Goal: Transaction & Acquisition: Purchase product/service

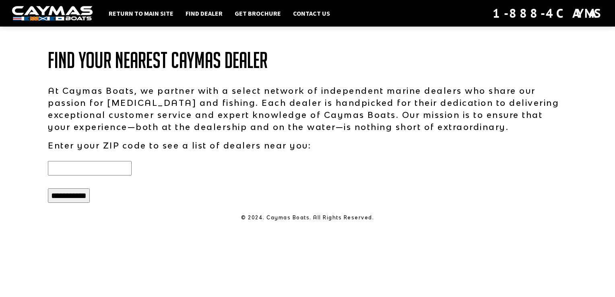
click at [118, 170] on input "text" at bounding box center [90, 168] width 84 height 14
type input "*******"
click at [73, 194] on input "**********" at bounding box center [69, 195] width 42 height 14
click at [190, 88] on p "At Caymas Boats, we partner with a select network of independent marine dealers…" at bounding box center [307, 109] width 519 height 48
click at [202, 10] on link "Find Dealer" at bounding box center [204, 13] width 45 height 10
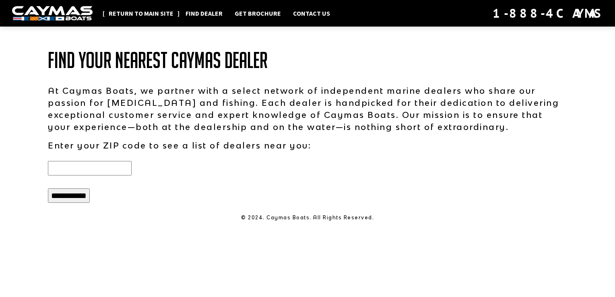
click at [142, 10] on link "Return to main site" at bounding box center [141, 13] width 73 height 10
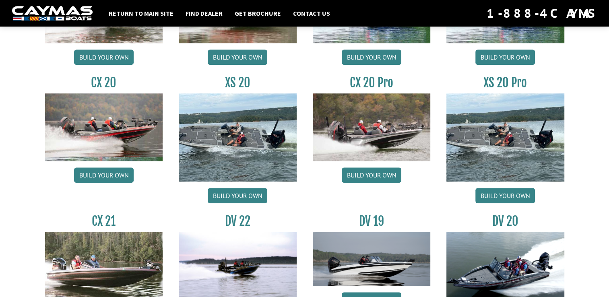
scroll to position [725, 0]
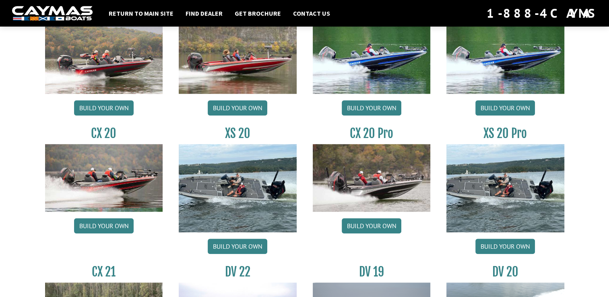
click at [511, 167] on img at bounding box center [506, 188] width 118 height 88
click at [477, 247] on link "Build your own" at bounding box center [505, 246] width 60 height 15
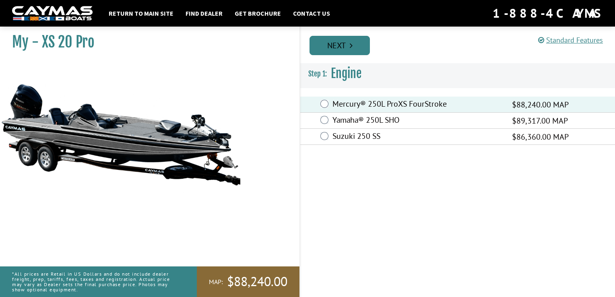
click at [333, 47] on link "Next" at bounding box center [340, 45] width 60 height 19
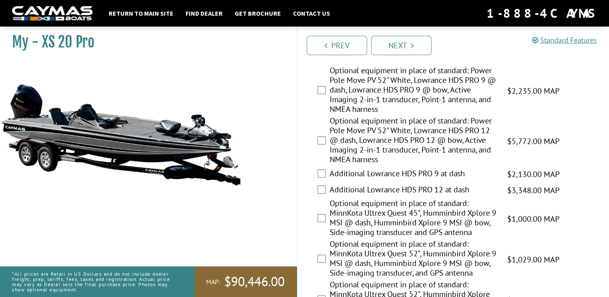
scroll to position [242, 0]
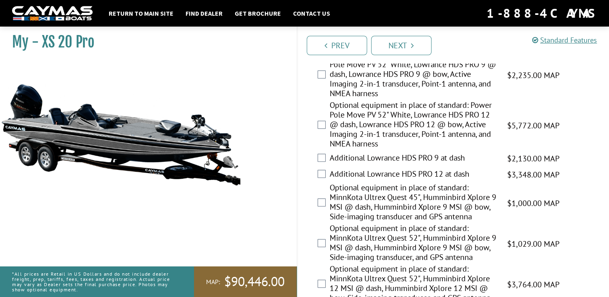
click at [325, 196] on div "Optional equipment in place of standard: MinnKota Ultrex Quest 45", Humminbird …" at bounding box center [454, 203] width 312 height 41
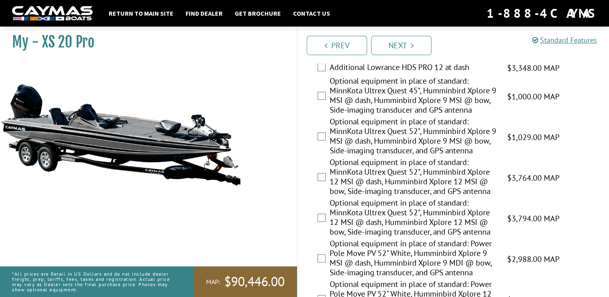
scroll to position [362, 0]
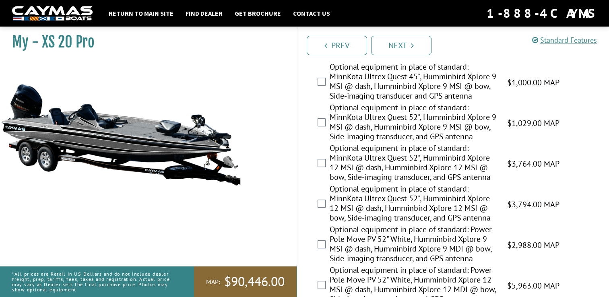
click at [326, 201] on div "Optional equipment in place of standard: MinnKota Ultrex Quest 52", Humminbird …" at bounding box center [454, 204] width 312 height 41
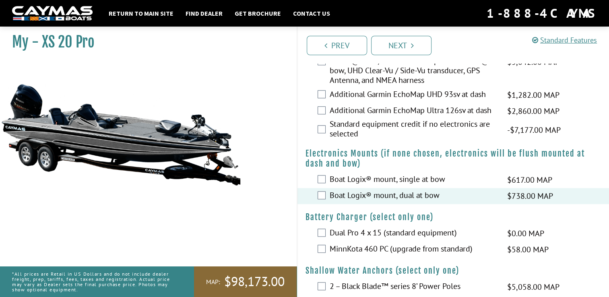
scroll to position [846, 0]
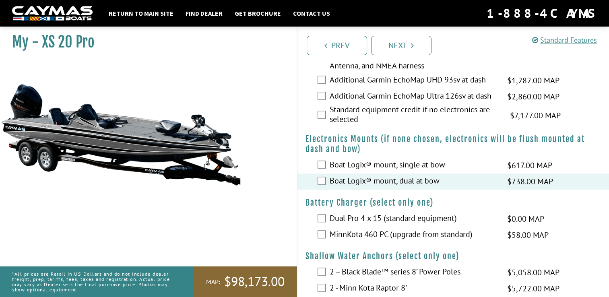
click at [325, 238] on div "MinnKota 460 PC (upgrade from standard) $58.00 MAP $69.00 MSRP" at bounding box center [454, 235] width 312 height 16
click at [328, 233] on div "MinnKota 460 PC (upgrade from standard) $58.00 MAP $69.00 MSRP" at bounding box center [454, 235] width 312 height 16
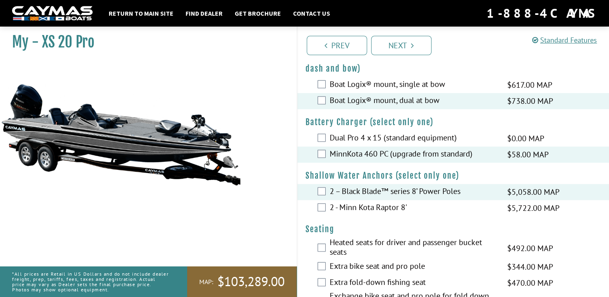
scroll to position [1007, 0]
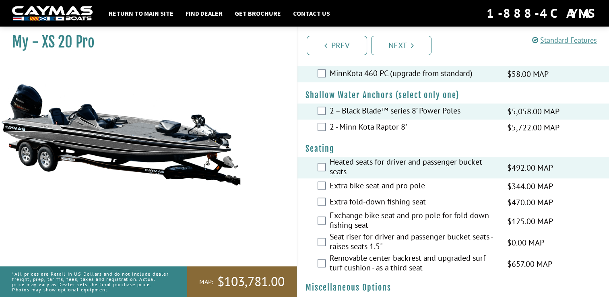
click at [328, 182] on div "Extra bike seat and pro pole $344.00 MAP $406.00 MSRP" at bounding box center [454, 186] width 312 height 16
click at [316, 187] on div "Extra bike seat and pro pole $344.00 MAP $406.00 MSRP" at bounding box center [454, 186] width 312 height 16
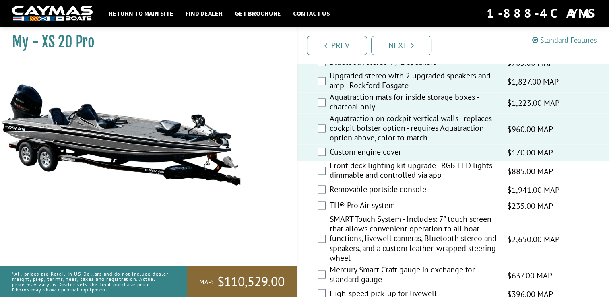
scroll to position [1288, 0]
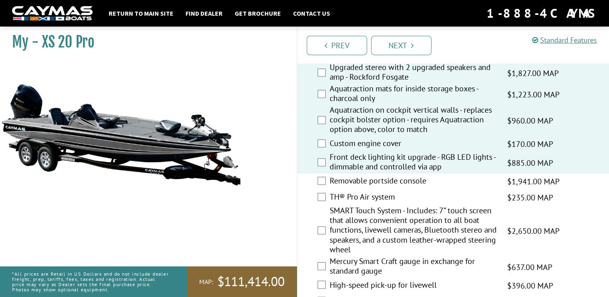
click at [327, 185] on div "Removable portside console $1,941.00 MAP $2,291.00 MSRP" at bounding box center [454, 182] width 312 height 16
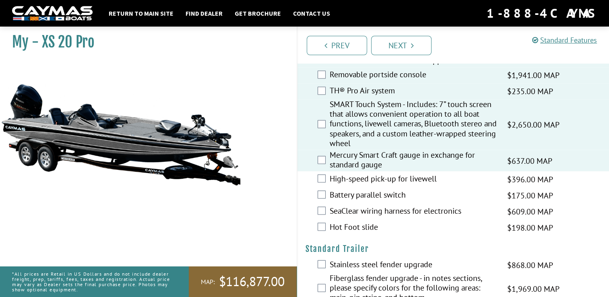
scroll to position [1409, 0]
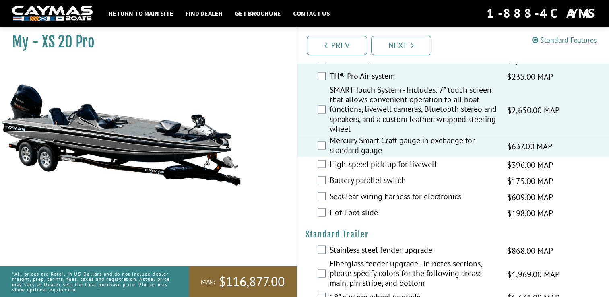
click at [325, 165] on div "High-speed pick-up for livewell $396.00 MAP $468.00 MSRP" at bounding box center [454, 165] width 312 height 16
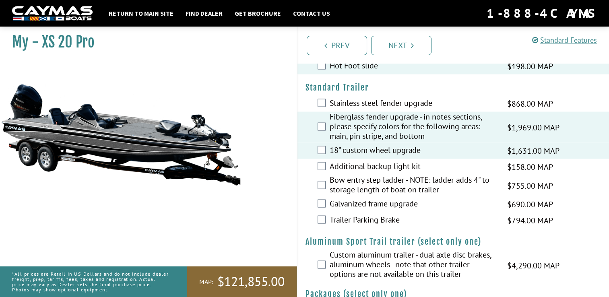
scroll to position [1570, 0]
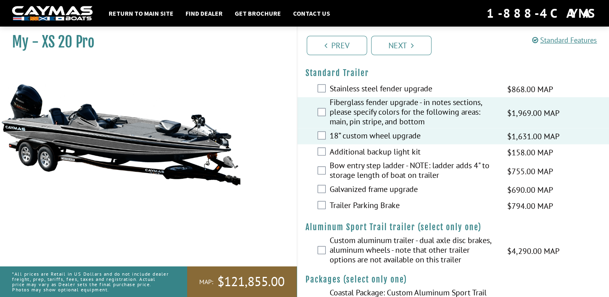
click at [326, 154] on div "Additional backup light kit $158.00 MAP $187.00 MSRP" at bounding box center [454, 153] width 312 height 16
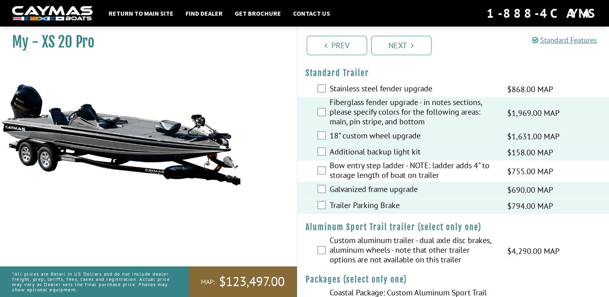
click at [322, 170] on div "Bow entry step ladder - NOTE: ladder adds 4" to storage length of boat on trail…" at bounding box center [454, 171] width 312 height 21
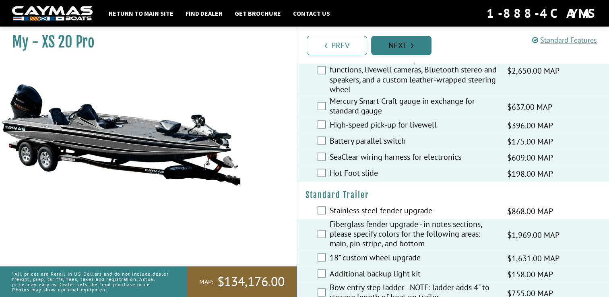
scroll to position [1420, 0]
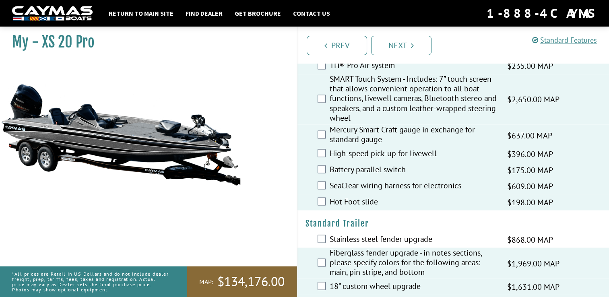
click at [401, 34] on div "Prev Next" at bounding box center [453, 45] width 313 height 37
click at [396, 45] on link "Next" at bounding box center [401, 45] width 60 height 19
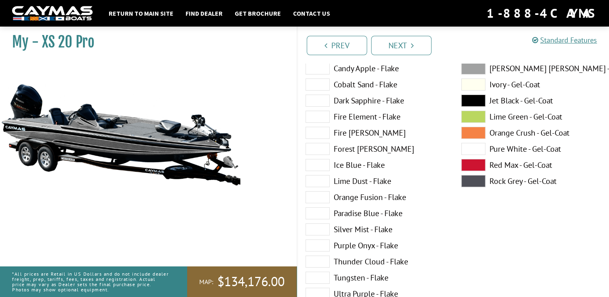
scroll to position [0, 0]
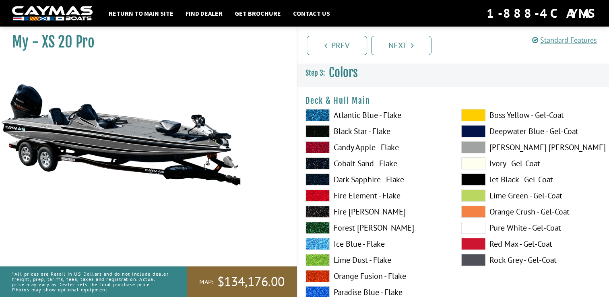
click at [312, 109] on span at bounding box center [318, 115] width 24 height 12
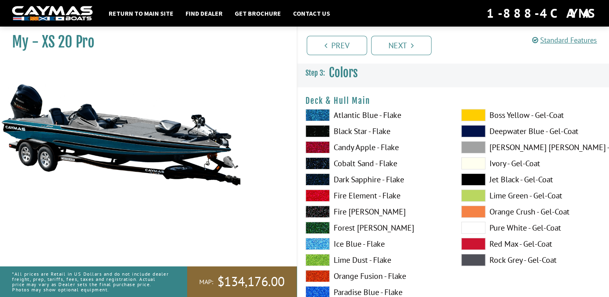
click at [479, 179] on span at bounding box center [473, 180] width 24 height 12
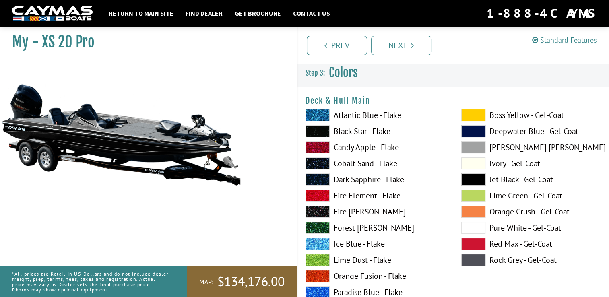
click at [317, 114] on span at bounding box center [318, 115] width 24 height 12
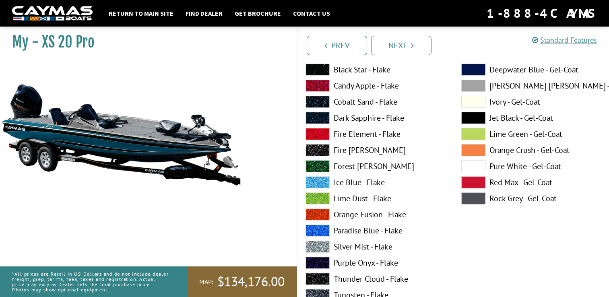
scroll to position [282, 0]
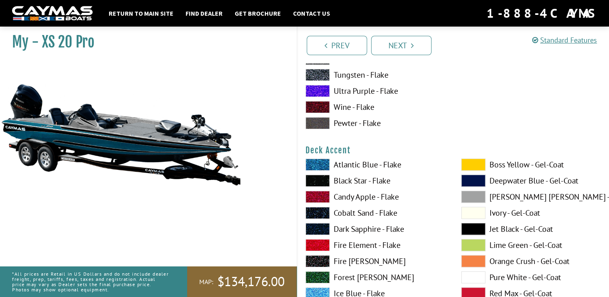
click at [324, 197] on span at bounding box center [318, 197] width 24 height 12
click at [316, 290] on span at bounding box center [318, 293] width 24 height 12
click at [475, 276] on span at bounding box center [473, 277] width 24 height 12
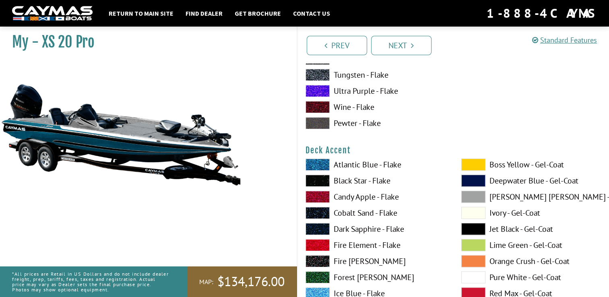
click at [475, 276] on span at bounding box center [473, 277] width 24 height 12
click at [487, 178] on label "Deepwater Blue - Gel-Coat" at bounding box center [531, 181] width 140 height 12
click at [478, 183] on span at bounding box center [473, 181] width 24 height 12
click at [478, 181] on span at bounding box center [473, 181] width 24 height 12
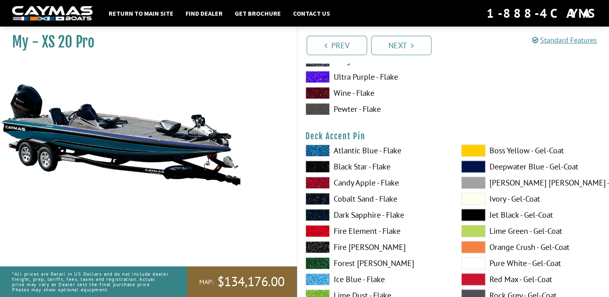
scroll to position [644, 0]
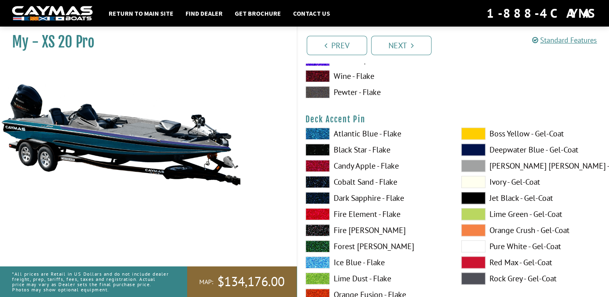
click at [315, 150] on span at bounding box center [318, 150] width 24 height 12
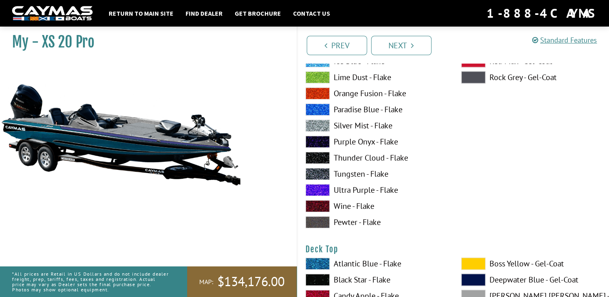
click at [315, 186] on span at bounding box center [318, 190] width 24 height 12
click at [314, 188] on span at bounding box center [318, 190] width 24 height 12
click at [319, 87] on span at bounding box center [318, 93] width 24 height 12
click at [317, 140] on span at bounding box center [318, 142] width 24 height 12
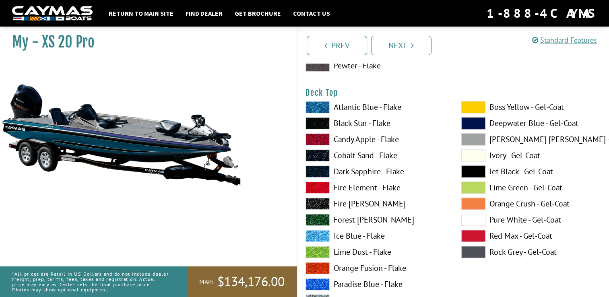
scroll to position [1007, 0]
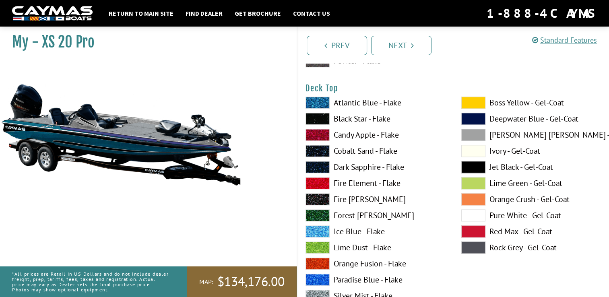
click at [325, 181] on span at bounding box center [318, 183] width 24 height 12
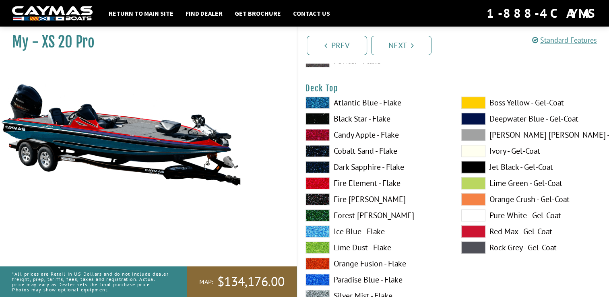
click at [325, 181] on span at bounding box center [318, 183] width 24 height 12
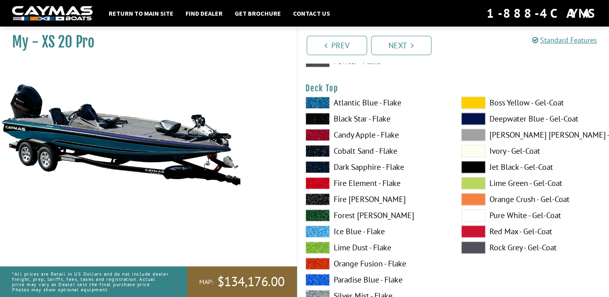
click at [316, 101] on span at bounding box center [318, 103] width 24 height 12
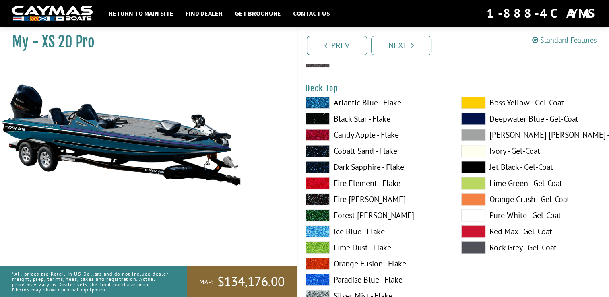
click at [317, 102] on span at bounding box center [318, 103] width 24 height 12
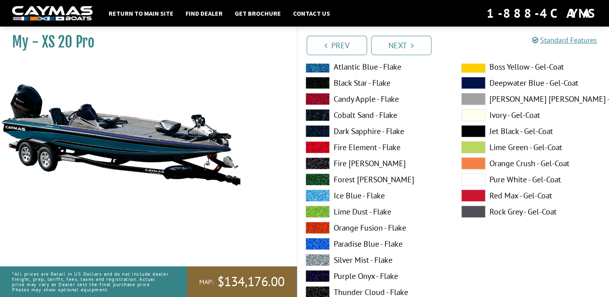
scroll to position [0, 0]
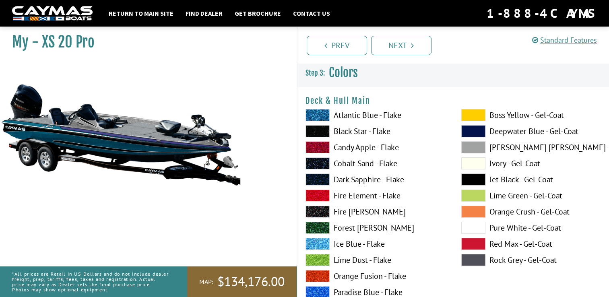
click at [480, 164] on span at bounding box center [473, 163] width 24 height 12
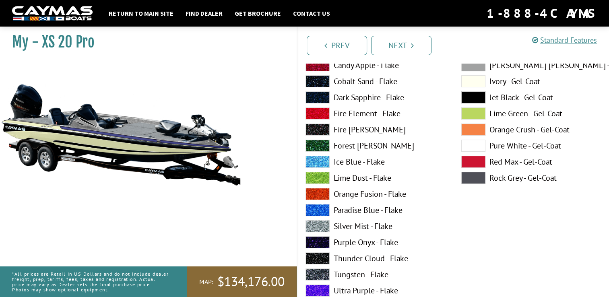
scroll to position [121, 0]
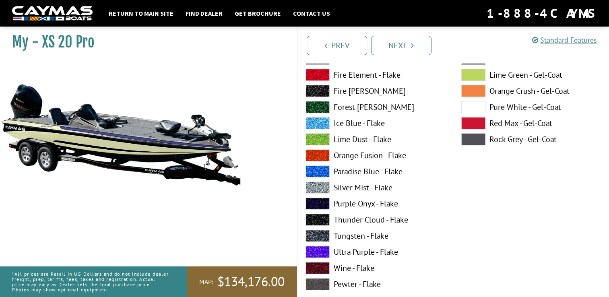
click at [472, 108] on span at bounding box center [473, 107] width 24 height 12
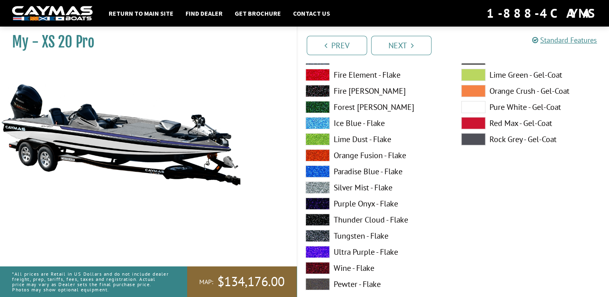
click at [472, 108] on span at bounding box center [473, 107] width 24 height 12
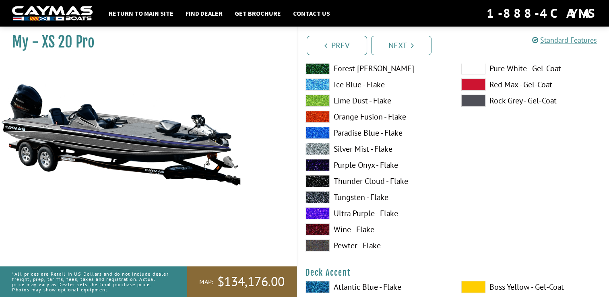
scroll to position [242, 0]
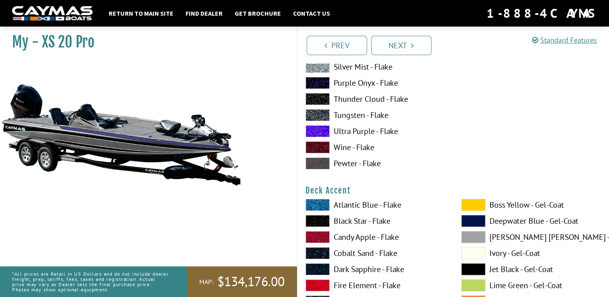
click at [320, 164] on span at bounding box center [318, 163] width 24 height 12
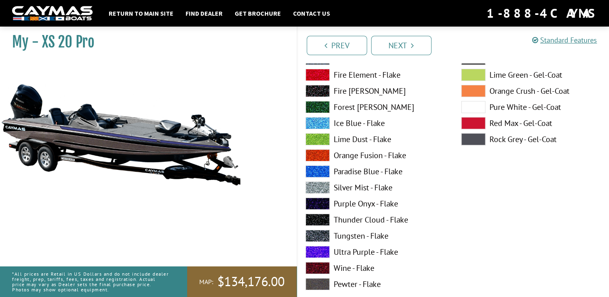
scroll to position [0, 0]
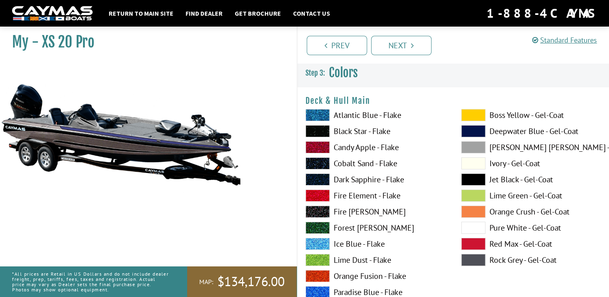
click at [475, 114] on span at bounding box center [473, 115] width 24 height 12
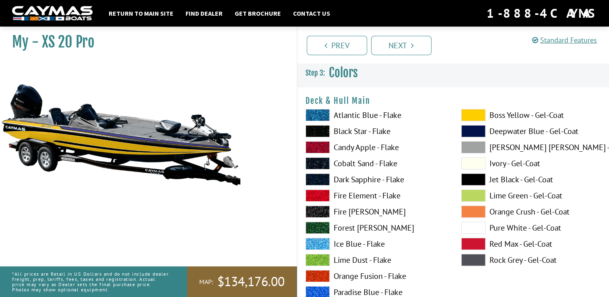
click at [475, 114] on span at bounding box center [473, 115] width 24 height 12
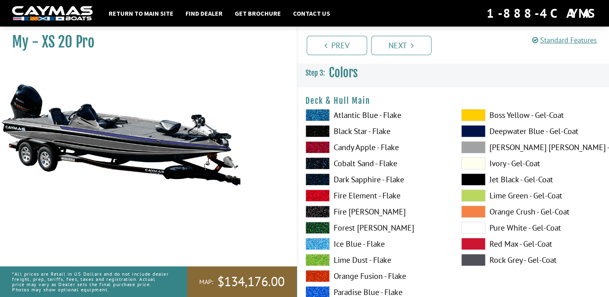
click at [481, 146] on span at bounding box center [473, 147] width 24 height 12
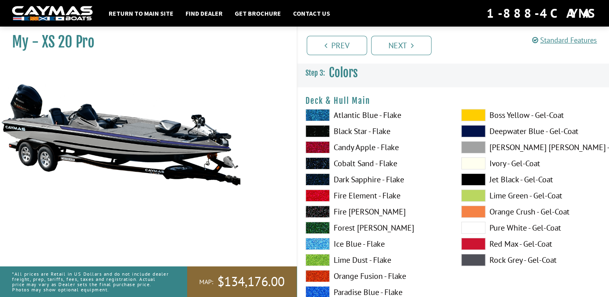
click at [481, 146] on span at bounding box center [473, 147] width 24 height 12
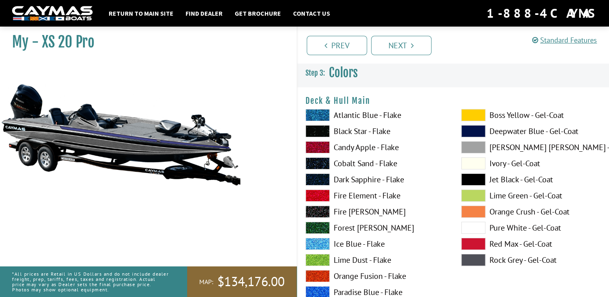
click at [475, 126] on span at bounding box center [473, 131] width 24 height 12
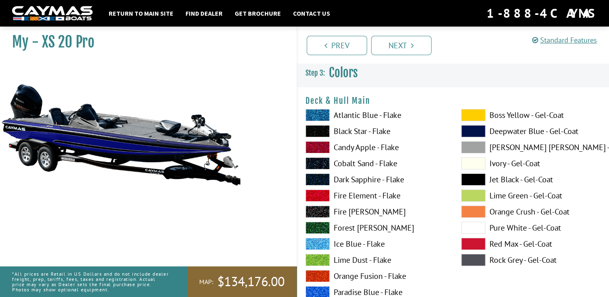
click at [471, 128] on span at bounding box center [473, 131] width 24 height 12
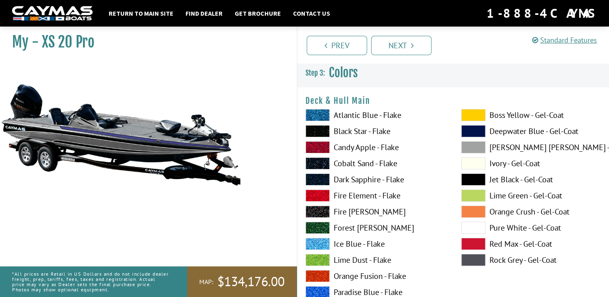
click at [319, 128] on span at bounding box center [318, 131] width 24 height 12
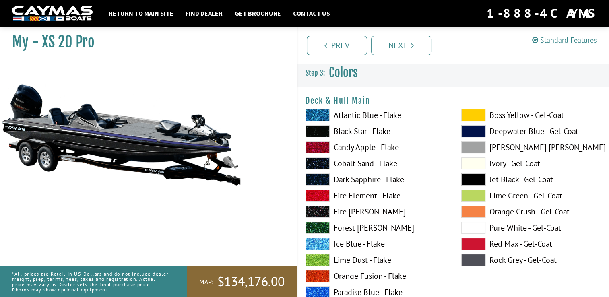
click at [319, 128] on span at bounding box center [318, 131] width 24 height 12
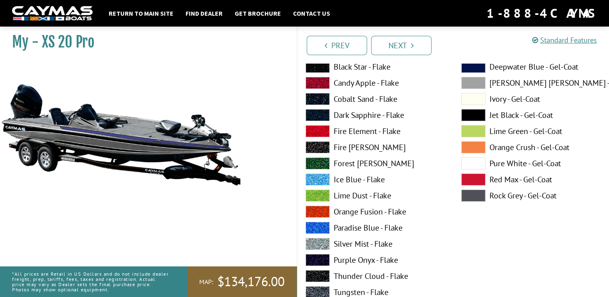
scroll to position [40, 0]
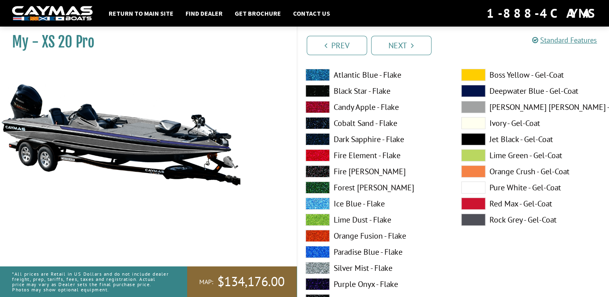
click at [481, 122] on span at bounding box center [473, 123] width 24 height 12
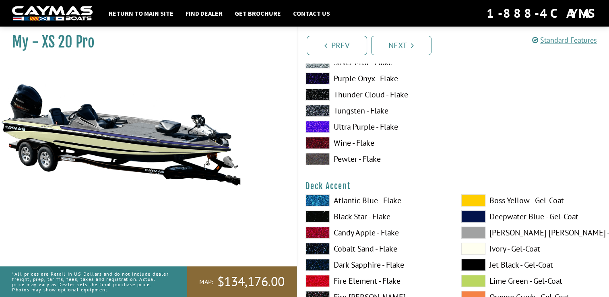
scroll to position [322, 0]
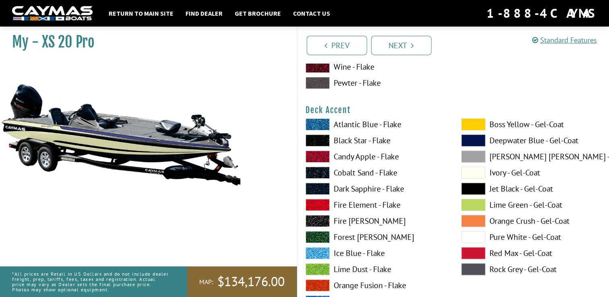
click at [321, 138] on span at bounding box center [318, 140] width 24 height 12
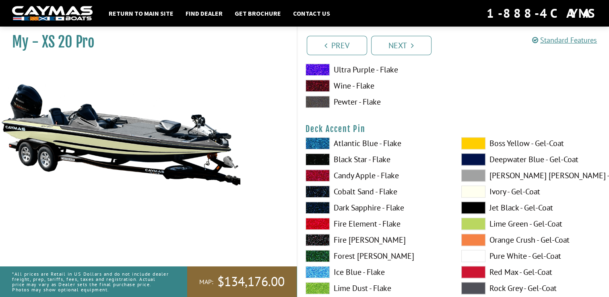
scroll to position [684, 0]
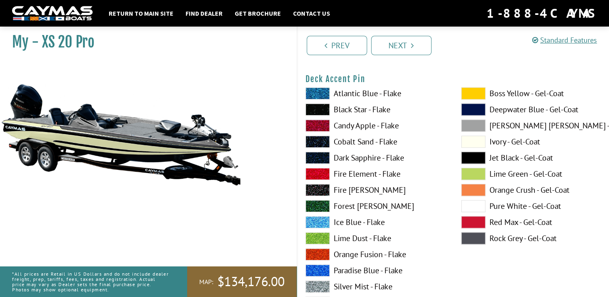
click at [320, 286] on span at bounding box center [318, 287] width 24 height 12
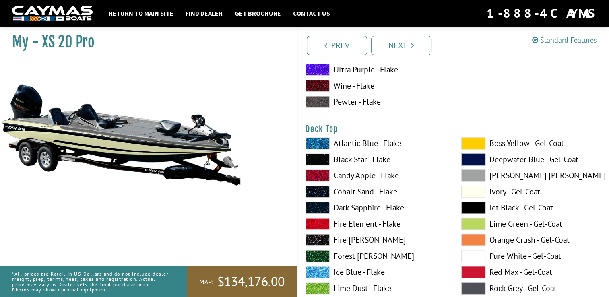
scroll to position [966, 0]
click at [481, 188] on span at bounding box center [473, 191] width 24 height 12
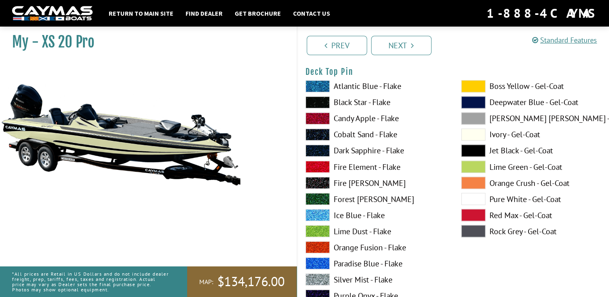
scroll to position [1369, 0]
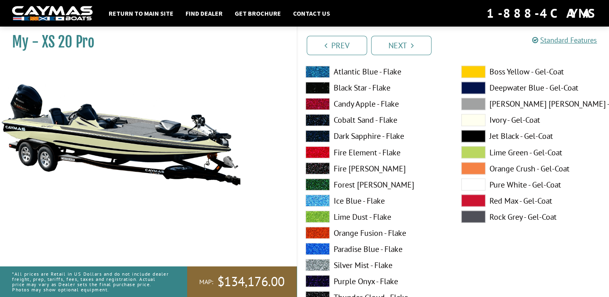
click at [319, 262] on span at bounding box center [318, 265] width 24 height 12
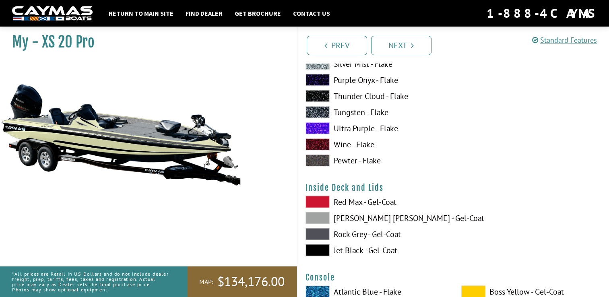
scroll to position [1610, 0]
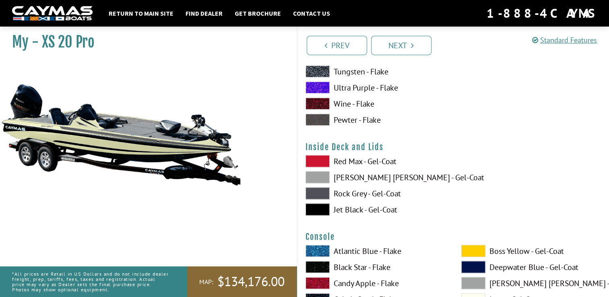
click at [314, 177] on span at bounding box center [318, 178] width 24 height 12
click at [322, 192] on span at bounding box center [318, 194] width 24 height 12
click at [320, 208] on span at bounding box center [318, 210] width 24 height 12
click at [317, 177] on span at bounding box center [318, 178] width 24 height 12
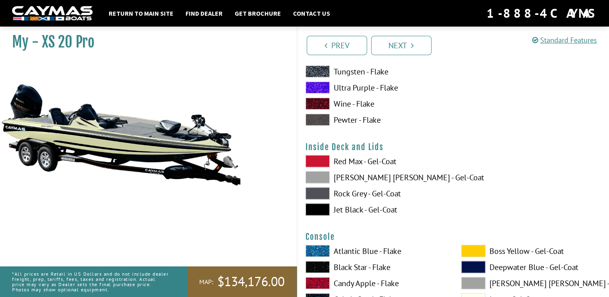
click at [316, 197] on span at bounding box center [318, 194] width 24 height 12
click at [319, 180] on span at bounding box center [318, 178] width 24 height 12
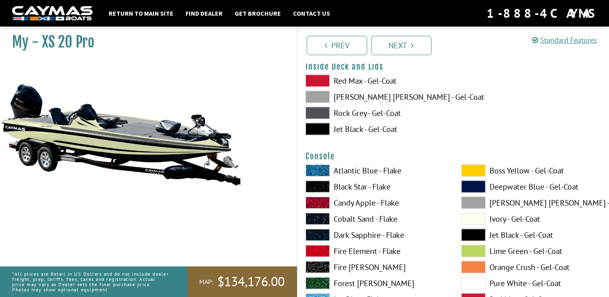
click at [318, 170] on span at bounding box center [318, 171] width 24 height 12
click at [319, 170] on span at bounding box center [318, 171] width 24 height 12
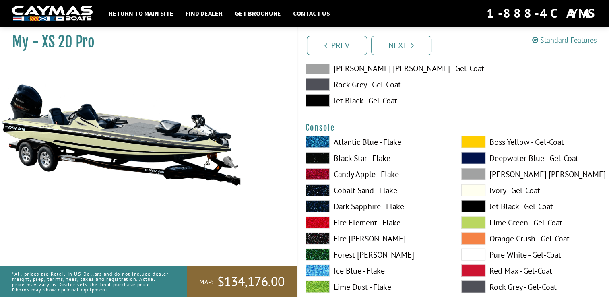
scroll to position [1812, 0]
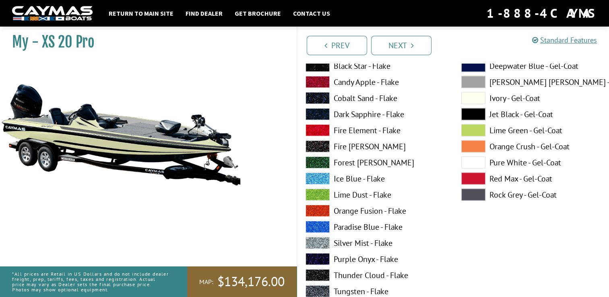
click at [316, 239] on span at bounding box center [318, 243] width 24 height 12
click at [322, 176] on span at bounding box center [318, 179] width 24 height 12
click at [321, 241] on span at bounding box center [318, 243] width 24 height 12
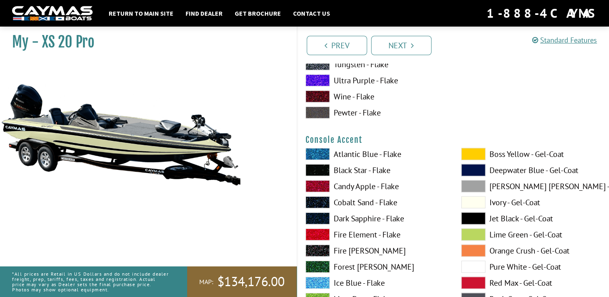
scroll to position [2053, 0]
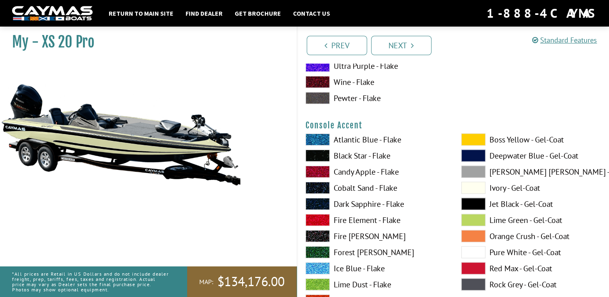
click at [322, 155] on span at bounding box center [318, 156] width 24 height 12
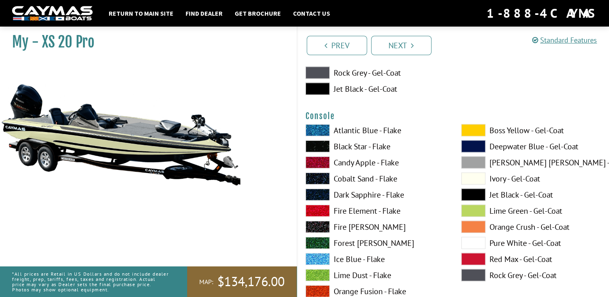
scroll to position [1691, 0]
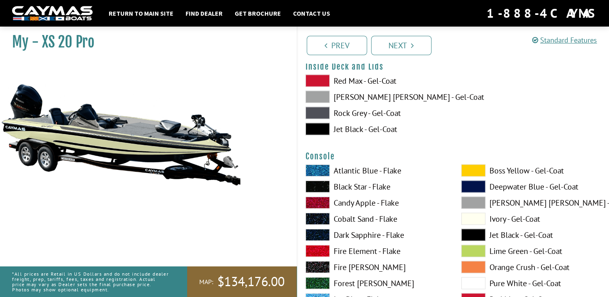
click at [324, 183] on span at bounding box center [318, 187] width 24 height 12
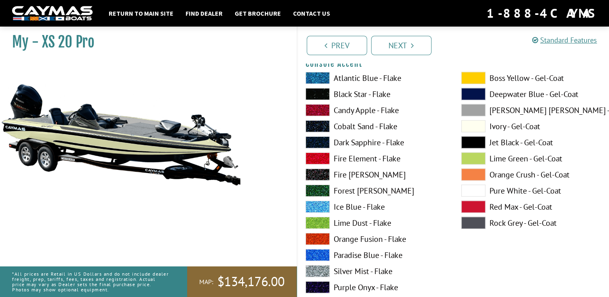
scroll to position [2134, 0]
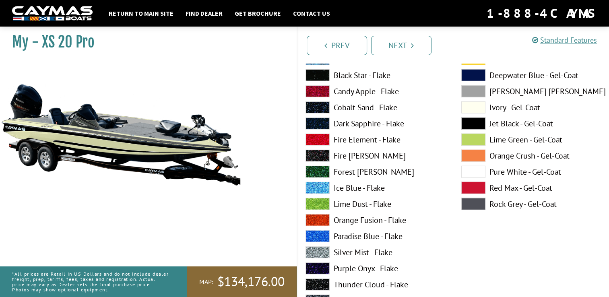
click at [471, 107] on span at bounding box center [473, 107] width 24 height 12
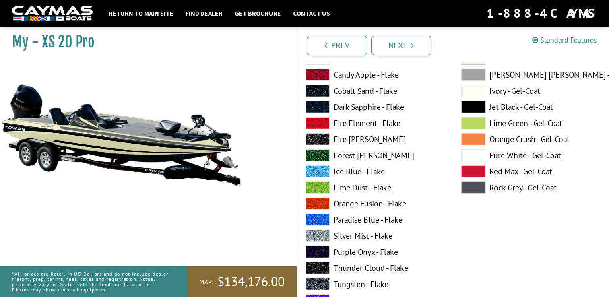
scroll to position [2496, 0]
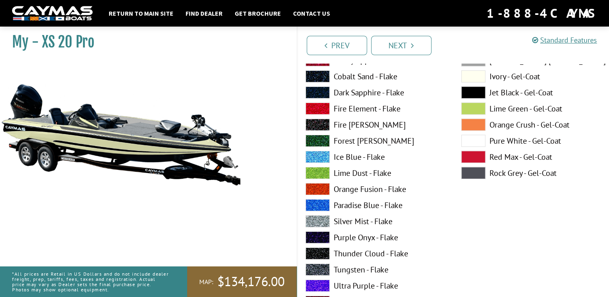
click at [323, 220] on span at bounding box center [318, 221] width 24 height 12
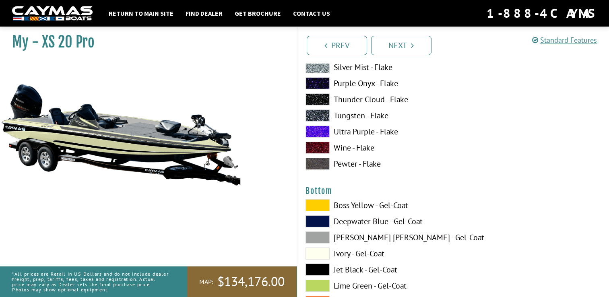
scroll to position [2698, 0]
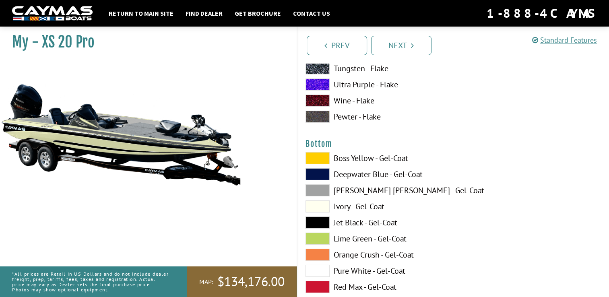
click at [321, 171] on span at bounding box center [318, 174] width 24 height 12
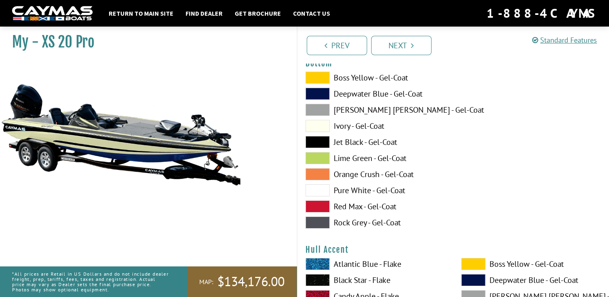
click at [321, 143] on span at bounding box center [318, 142] width 24 height 12
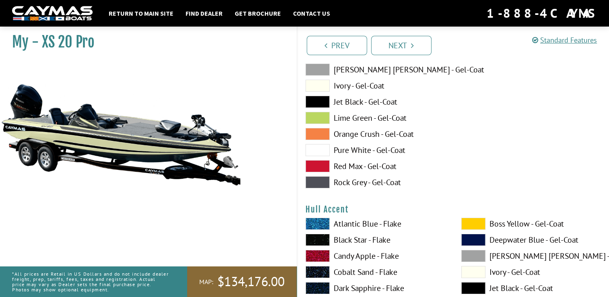
scroll to position [2899, 0]
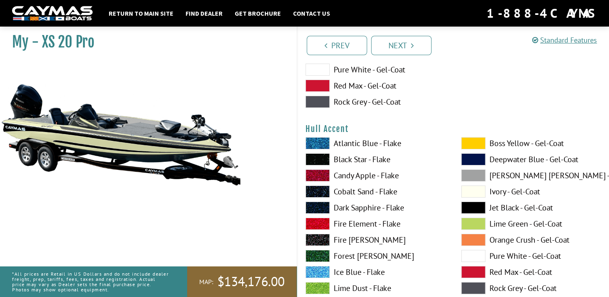
click at [323, 143] on span at bounding box center [318, 143] width 24 height 12
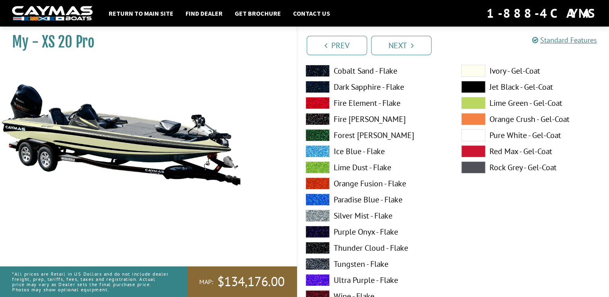
scroll to position [2939, 0]
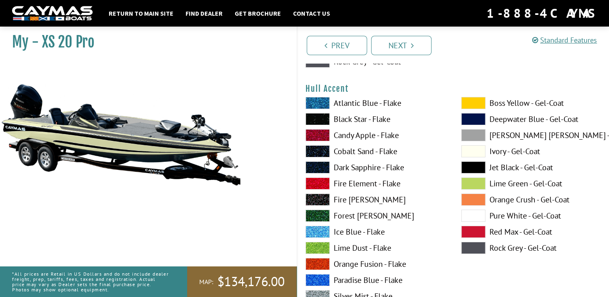
click at [318, 116] on span at bounding box center [318, 119] width 24 height 12
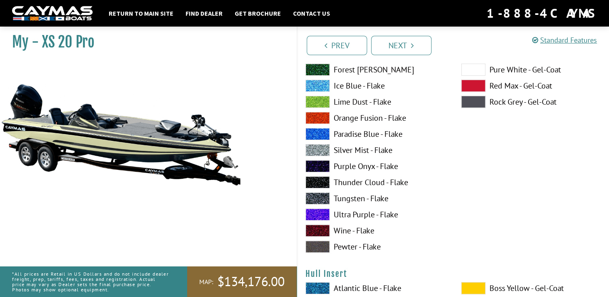
scroll to position [3422, 0]
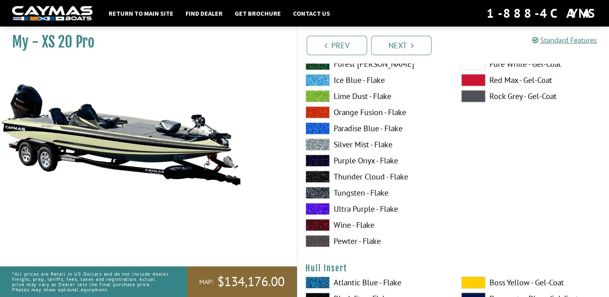
click at [323, 141] on span at bounding box center [318, 145] width 24 height 12
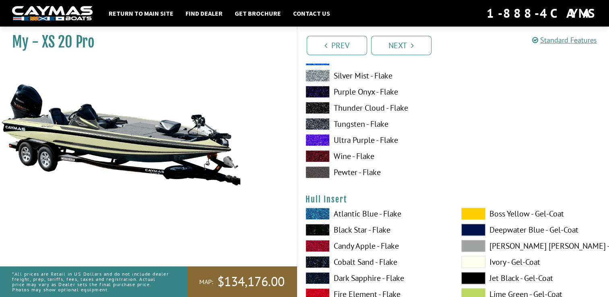
scroll to position [3583, 0]
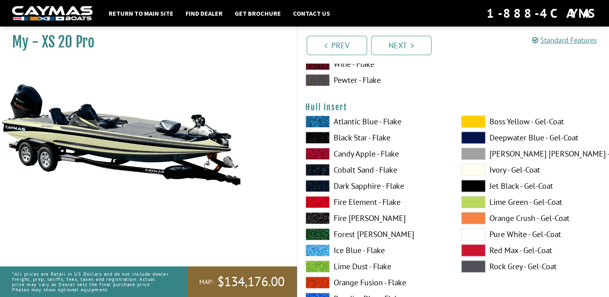
click at [323, 137] on span at bounding box center [318, 138] width 24 height 12
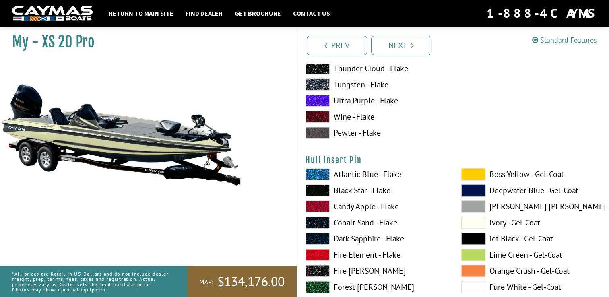
scroll to position [3865, 0]
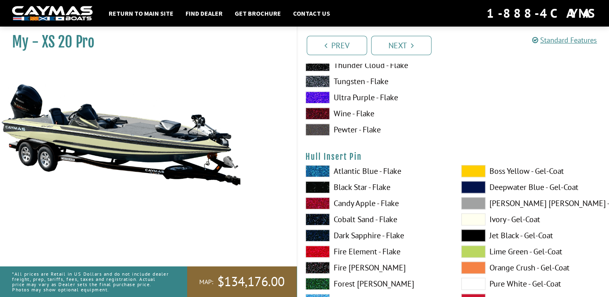
click at [475, 219] on span at bounding box center [473, 219] width 24 height 12
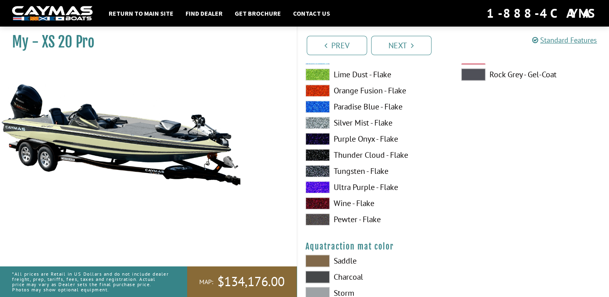
scroll to position [4228, 0]
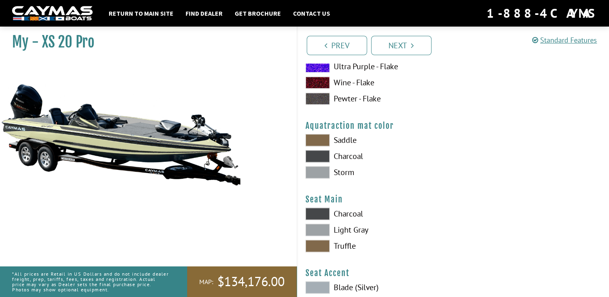
click at [323, 158] on span at bounding box center [318, 156] width 24 height 12
click at [318, 176] on span at bounding box center [318, 172] width 24 height 12
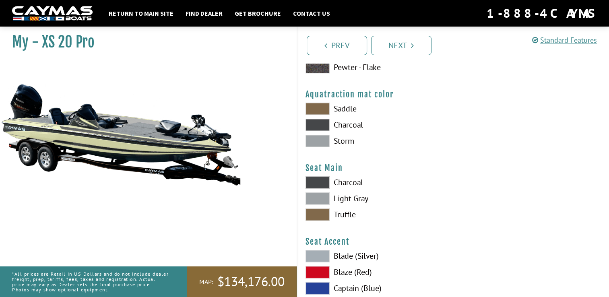
scroll to position [4308, 0]
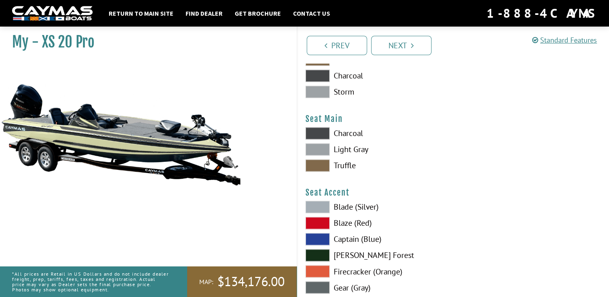
click at [317, 148] on span at bounding box center [318, 149] width 24 height 12
click at [321, 137] on span at bounding box center [318, 133] width 24 height 12
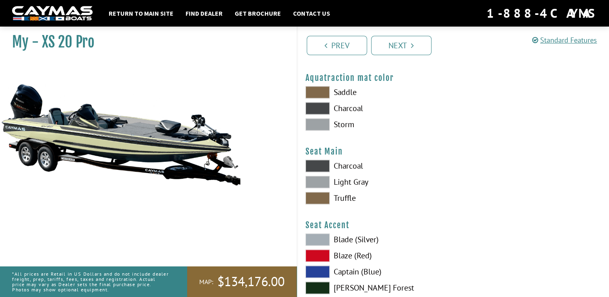
scroll to position [4228, 0]
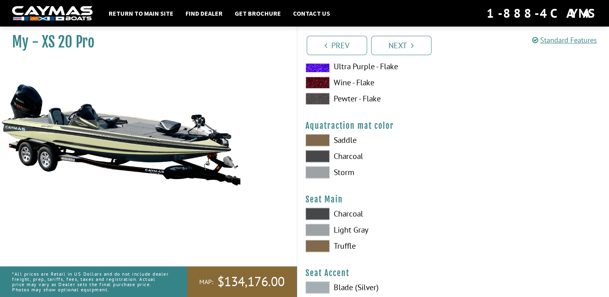
click at [322, 230] on span at bounding box center [318, 230] width 24 height 12
click at [322, 244] on span at bounding box center [318, 246] width 24 height 12
click at [324, 225] on span at bounding box center [318, 230] width 24 height 12
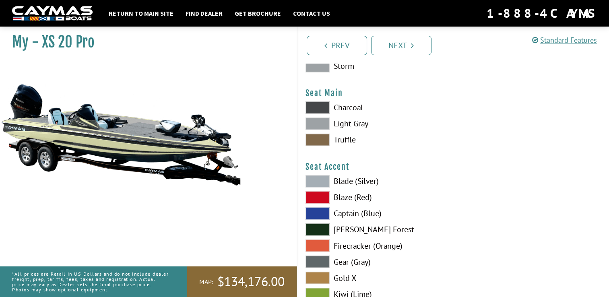
scroll to position [4348, 0]
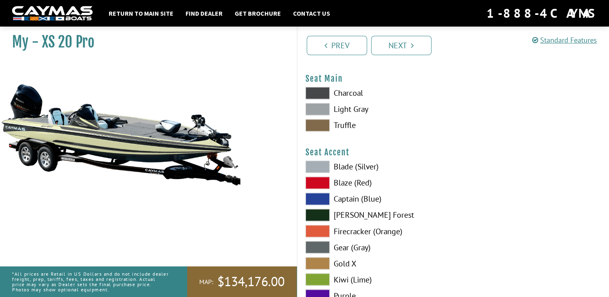
click at [319, 195] on span at bounding box center [318, 199] width 24 height 12
click at [320, 195] on span at bounding box center [318, 199] width 24 height 12
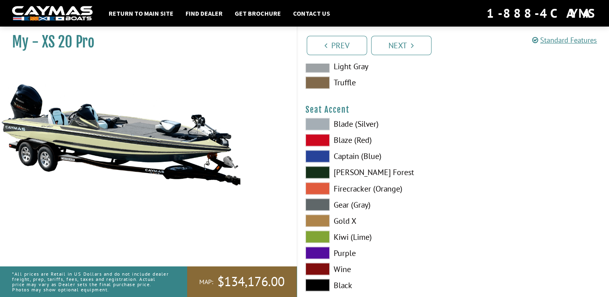
scroll to position [4469, 0]
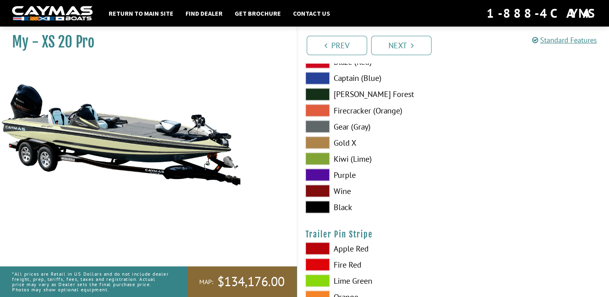
click at [327, 208] on span at bounding box center [318, 207] width 24 height 12
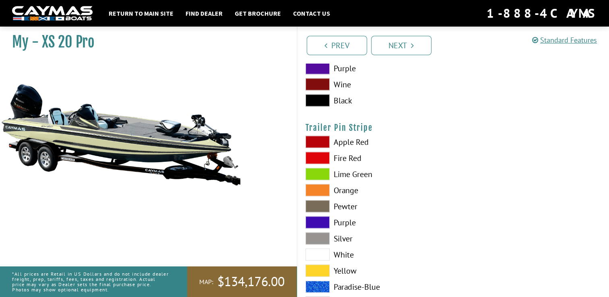
scroll to position [4590, 0]
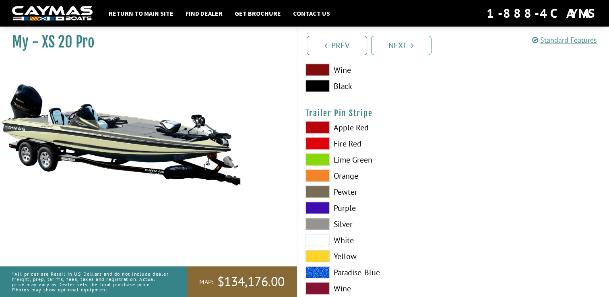
click at [324, 204] on span at bounding box center [318, 208] width 24 height 12
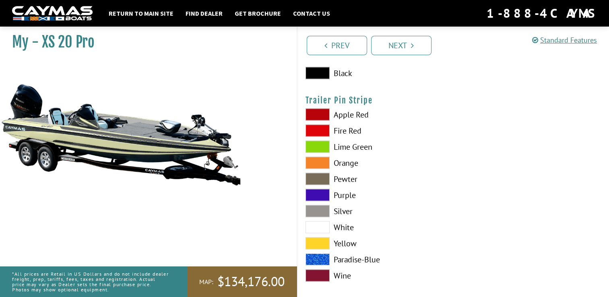
scroll to position [4610, 0]
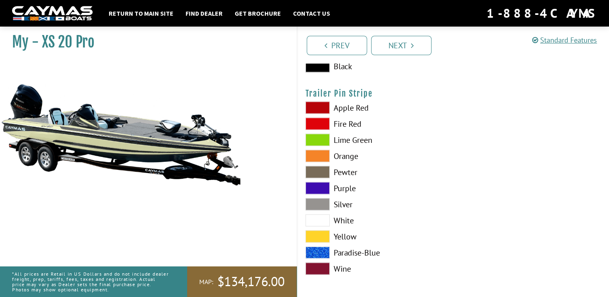
click at [323, 215] on span at bounding box center [318, 221] width 24 height 12
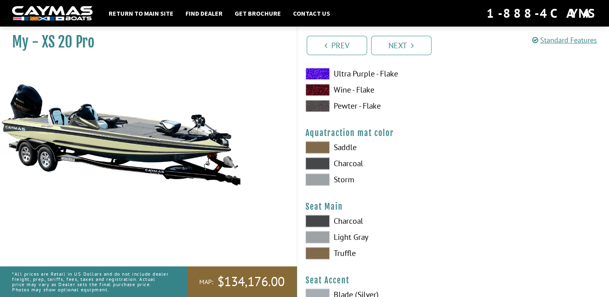
scroll to position [4126, 0]
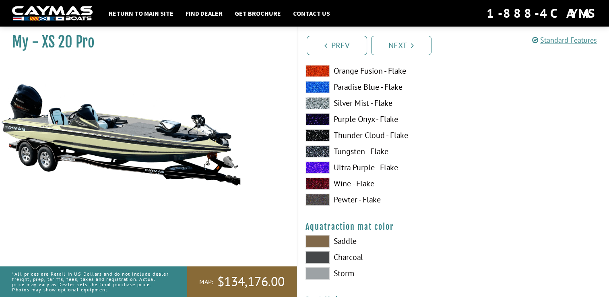
click at [401, 44] on link "Next" at bounding box center [401, 45] width 60 height 19
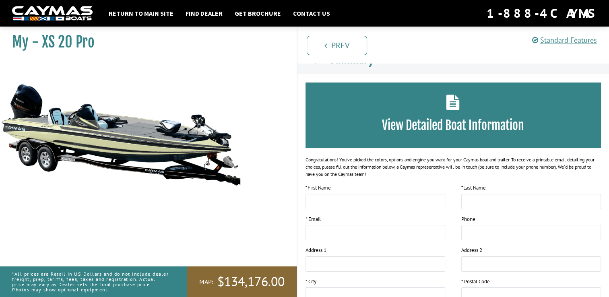
scroll to position [0, 0]
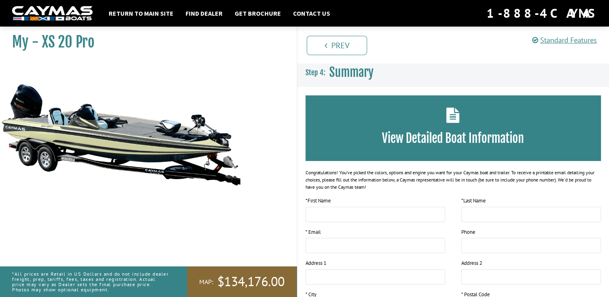
click at [448, 149] on div "View Detailed Boat Information" at bounding box center [454, 128] width 296 height 66
click at [447, 144] on h3 "View Detailed Boat Information" at bounding box center [454, 138] width 272 height 15
click at [155, 147] on img at bounding box center [121, 134] width 242 height 147
click at [159, 142] on img at bounding box center [121, 134] width 242 height 147
click at [262, 12] on link "Get Brochure" at bounding box center [258, 13] width 54 height 10
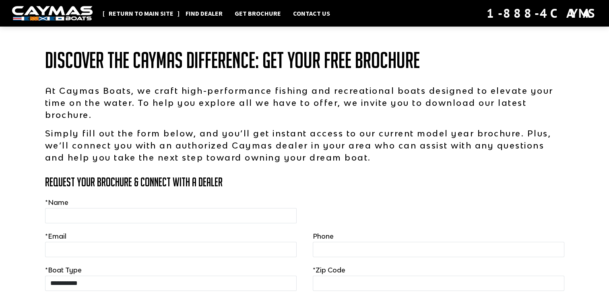
click at [140, 12] on link "Return to main site" at bounding box center [141, 13] width 73 height 10
